Goal: Find specific page/section: Find specific page/section

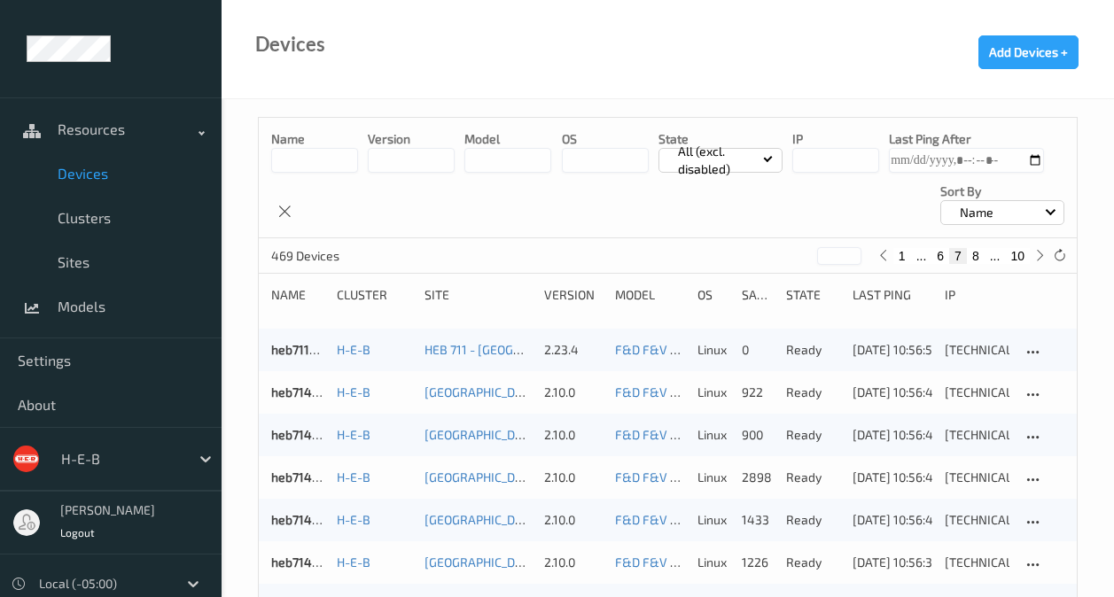
click at [900, 251] on button "1" at bounding box center [902, 256] width 18 height 16
type input "*"
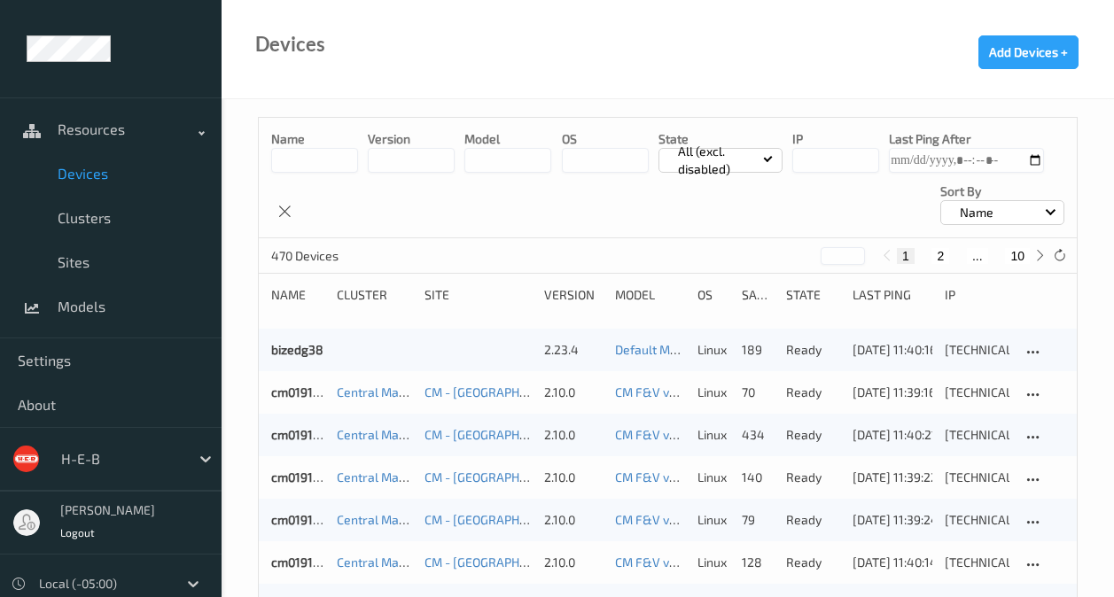
click at [325, 159] on input at bounding box center [314, 160] width 87 height 25
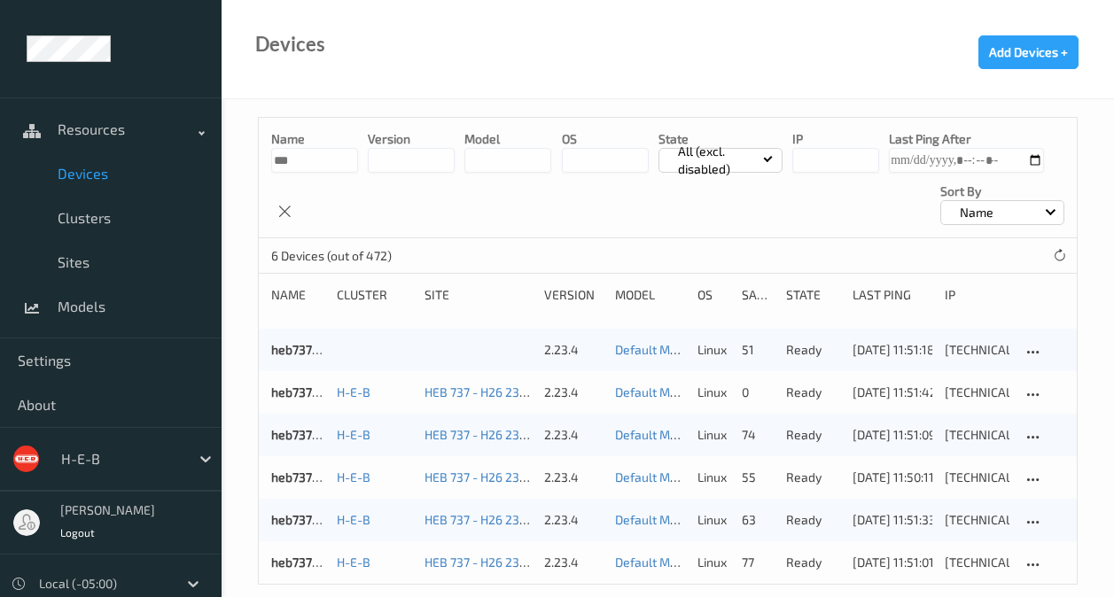
scroll to position [24, 0]
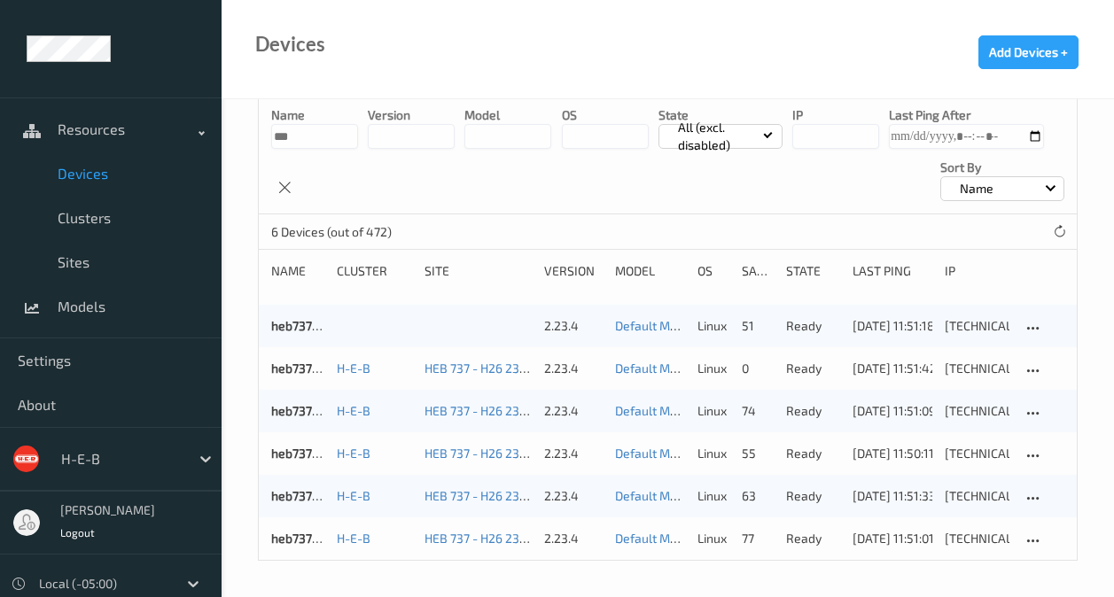
type input "***"
drag, startPoint x: 297, startPoint y: 134, endPoint x: 228, endPoint y: 144, distance: 69.9
click at [228, 144] on div "Name *** version model OS State All (excl. disabled) IP Last Ping After Sort by…" at bounding box center [668, 336] width 892 height 522
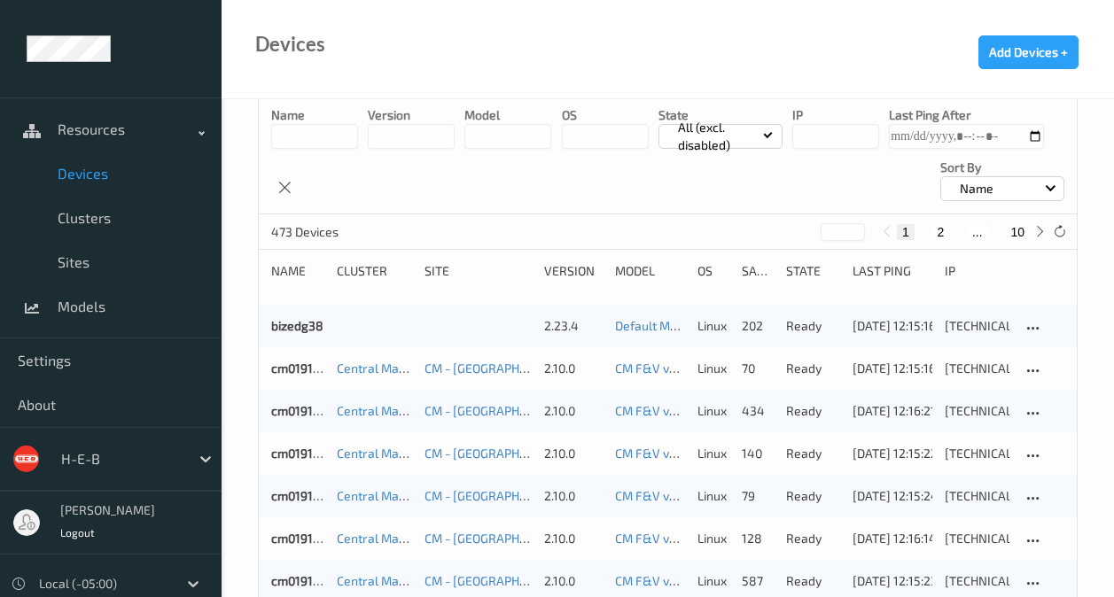
click at [317, 139] on input at bounding box center [314, 136] width 87 height 25
type input "***"
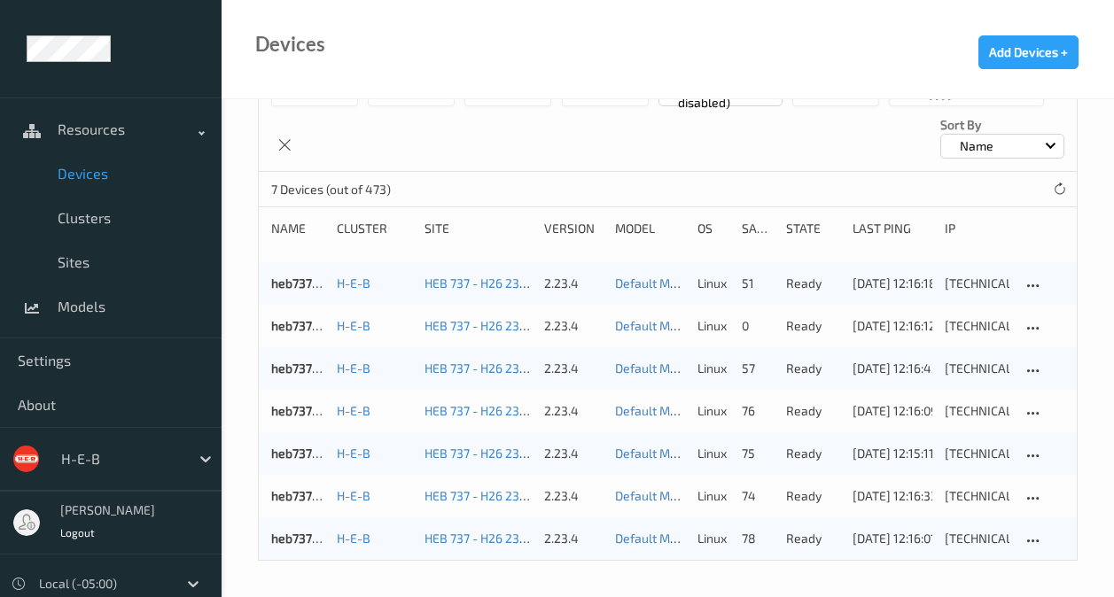
scroll to position [66, 0]
click at [275, 495] on link "heb737bizedg68" at bounding box center [317, 495] width 93 height 15
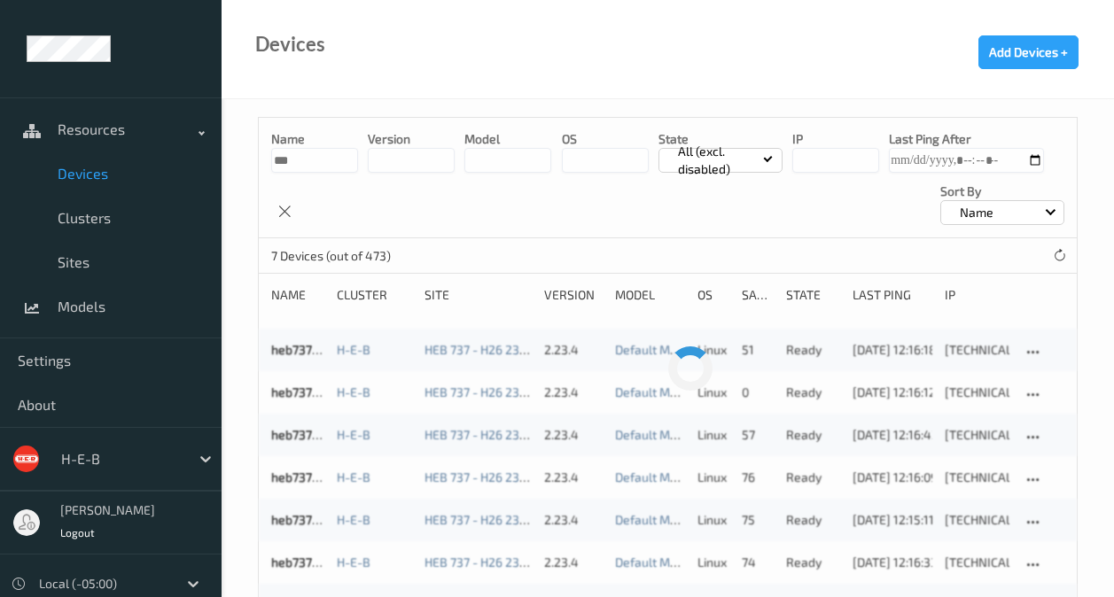
scroll to position [66, 0]
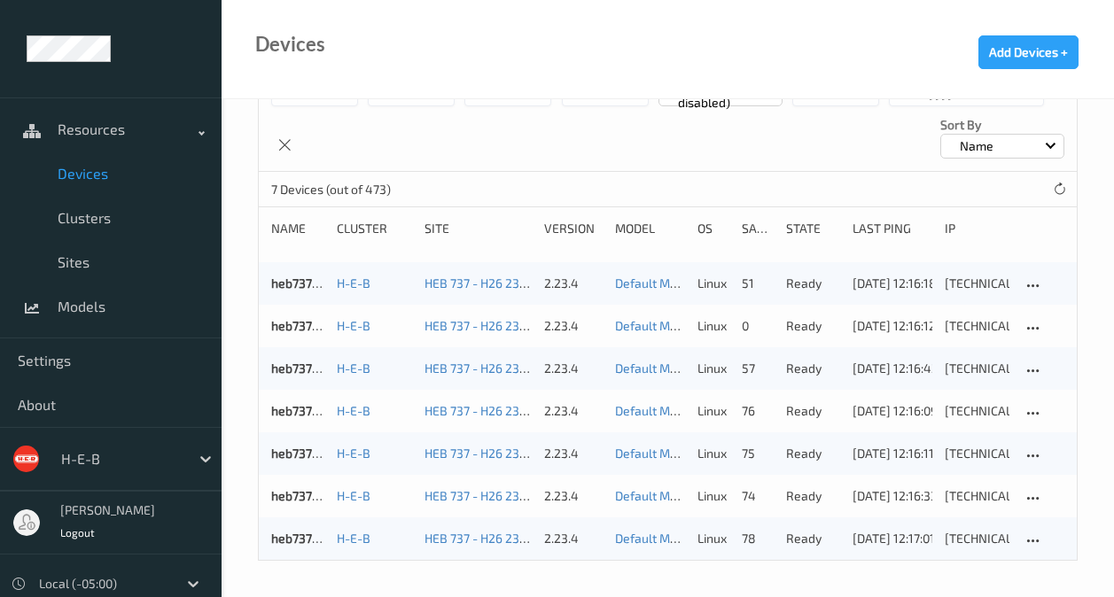
click at [765, 37] on div "Devices Add Devices +" at bounding box center [668, 49] width 892 height 99
click at [104, 231] on link "Clusters" at bounding box center [111, 218] width 222 height 44
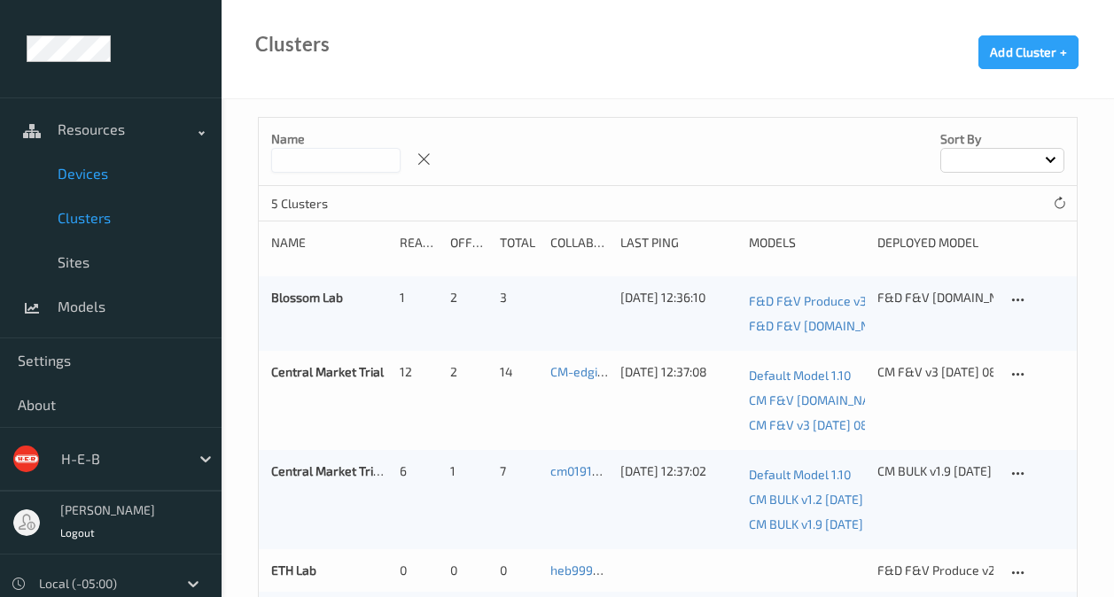
click at [118, 191] on link "Devices" at bounding box center [111, 174] width 222 height 44
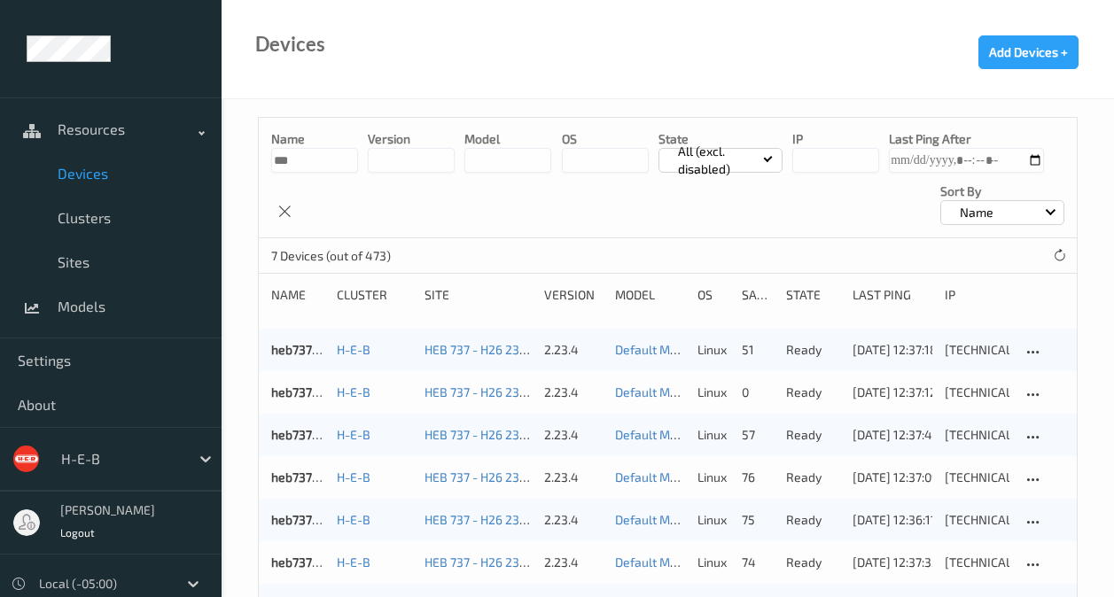
scroll to position [66, 0]
